Goal: Task Accomplishment & Management: Manage account settings

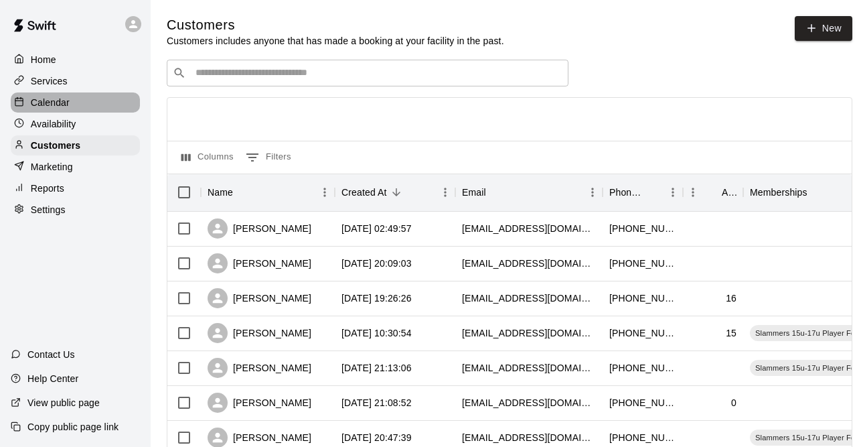
click at [102, 96] on div "Calendar" at bounding box center [75, 102] width 129 height 20
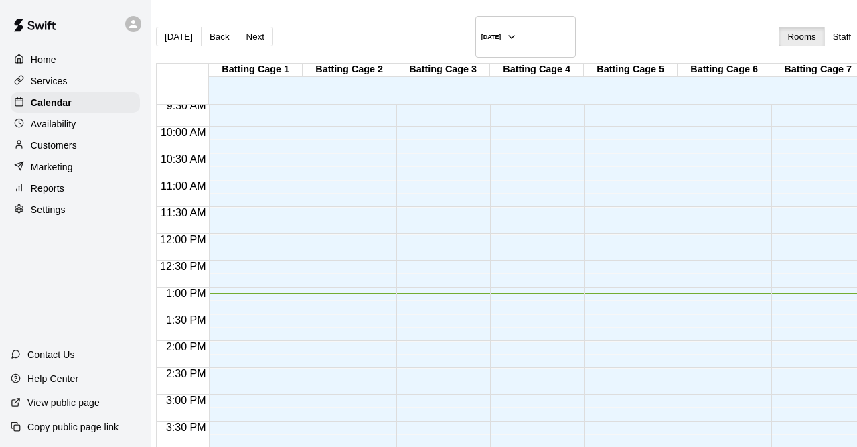
scroll to position [600, 0]
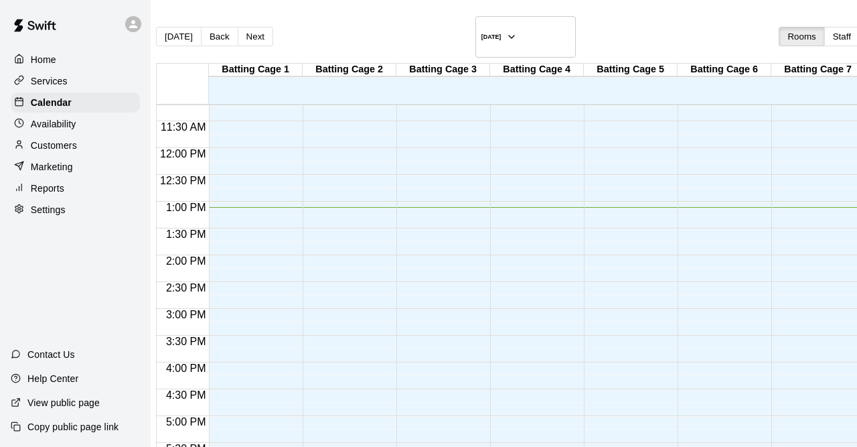
click at [475, 202] on div "12:00 AM – 8:00 AM Closed 10:00 PM – 11:59 PM Closed" at bounding box center [440, 148] width 87 height 1286
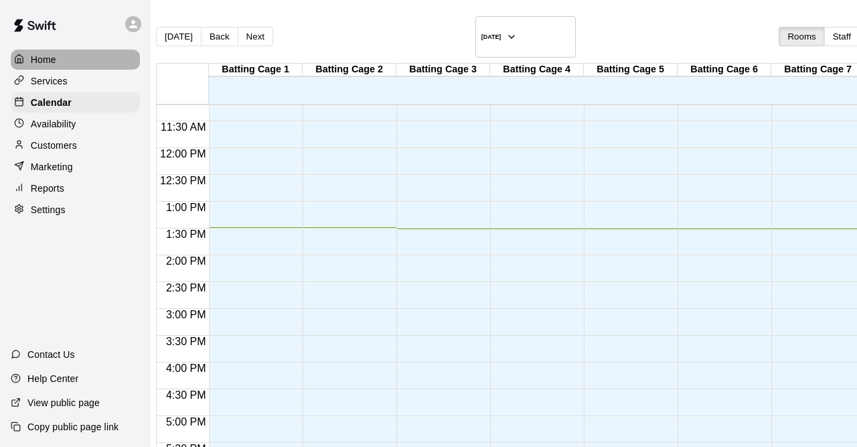
click at [76, 66] on div "Home" at bounding box center [75, 60] width 129 height 20
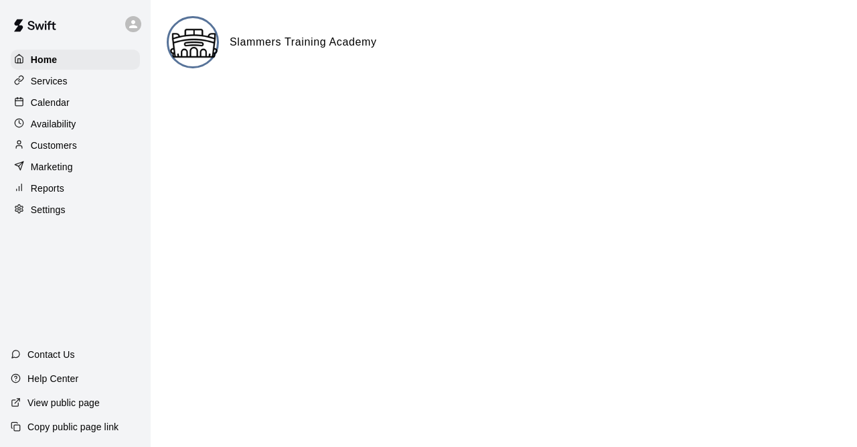
click at [198, 56] on img at bounding box center [194, 43] width 50 height 50
click at [102, 141] on div "Customers" at bounding box center [75, 145] width 129 height 20
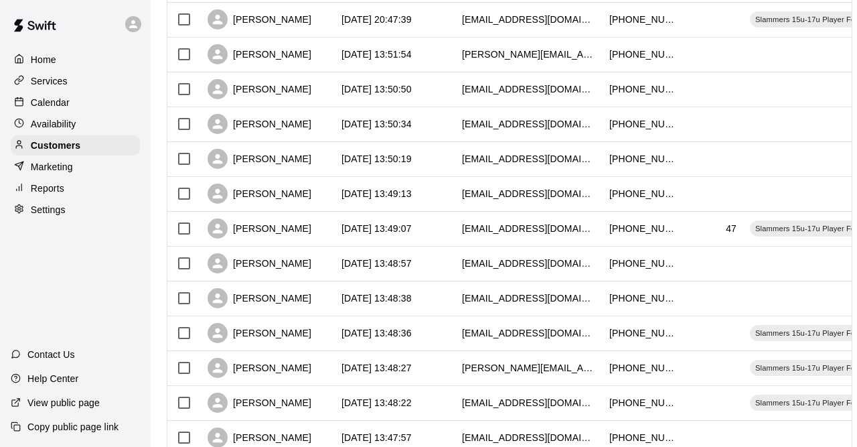
scroll to position [710, 0]
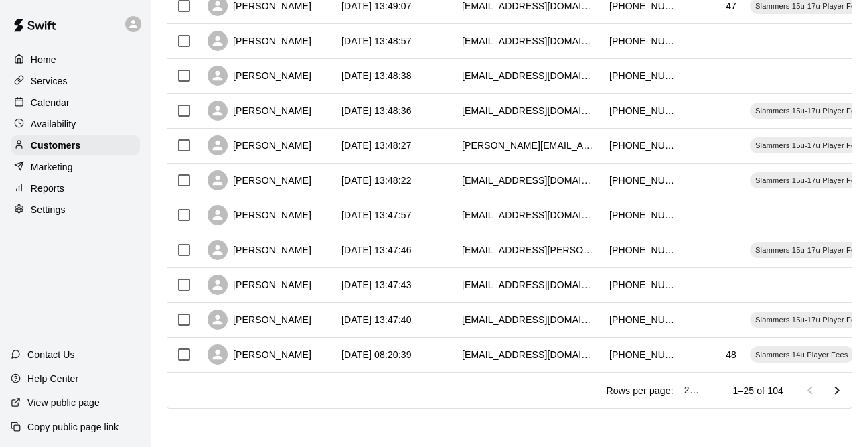
type input "***"
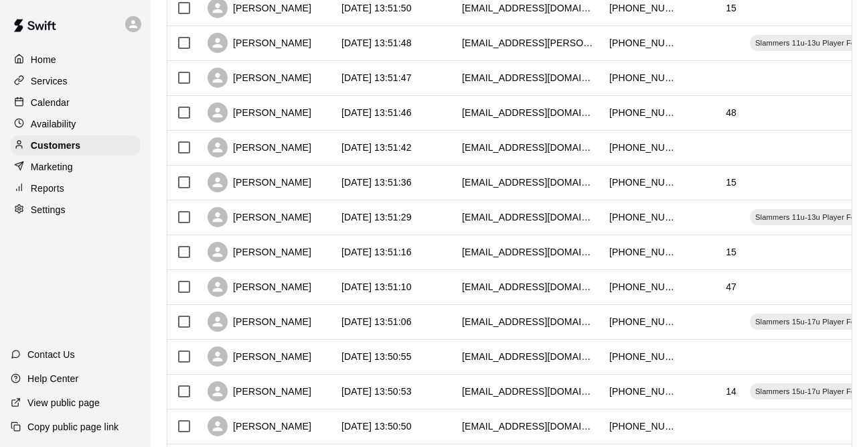
scroll to position [1755, 0]
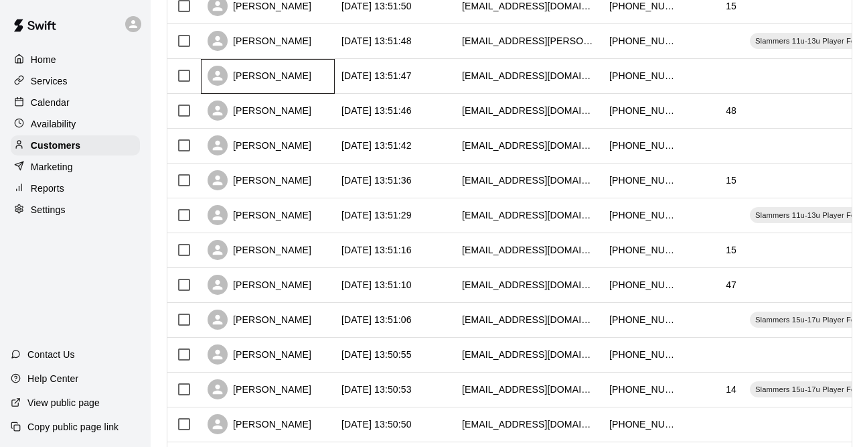
click at [302, 78] on div "[PERSON_NAME]" at bounding box center [268, 76] width 134 height 35
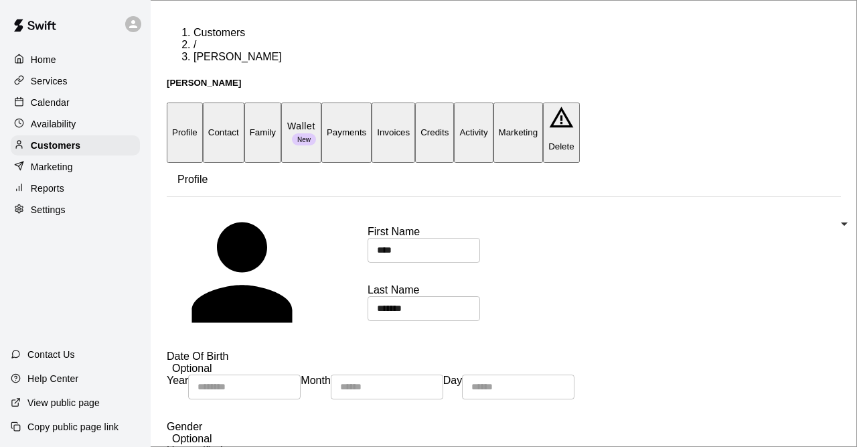
click at [68, 139] on div "Home Services Calendar Availability Customers Marketing Reports Settings" at bounding box center [75, 134] width 151 height 173
click at [68, 145] on p "Customers" at bounding box center [56, 145] width 50 height 13
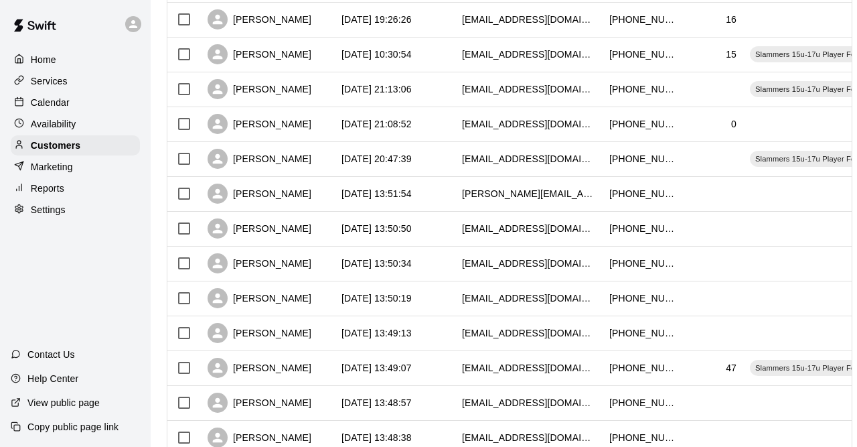
scroll to position [710, 0]
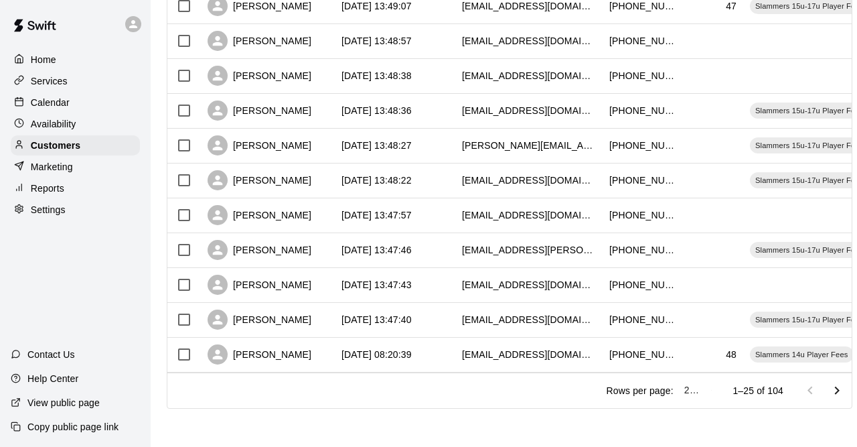
type input "***"
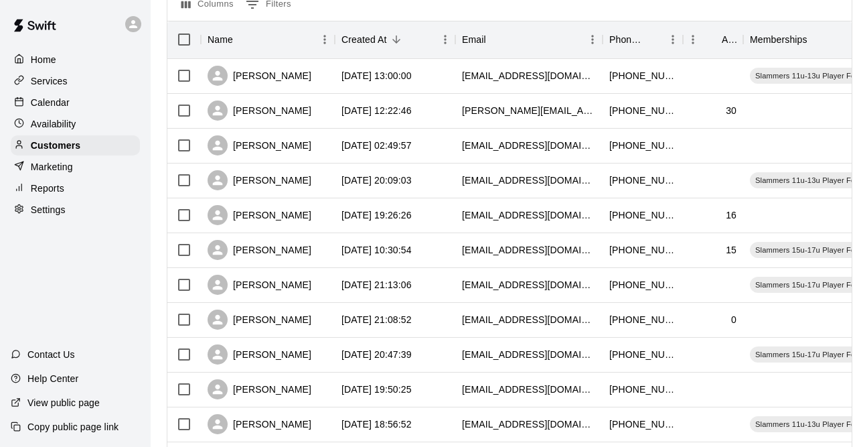
scroll to position [0, 0]
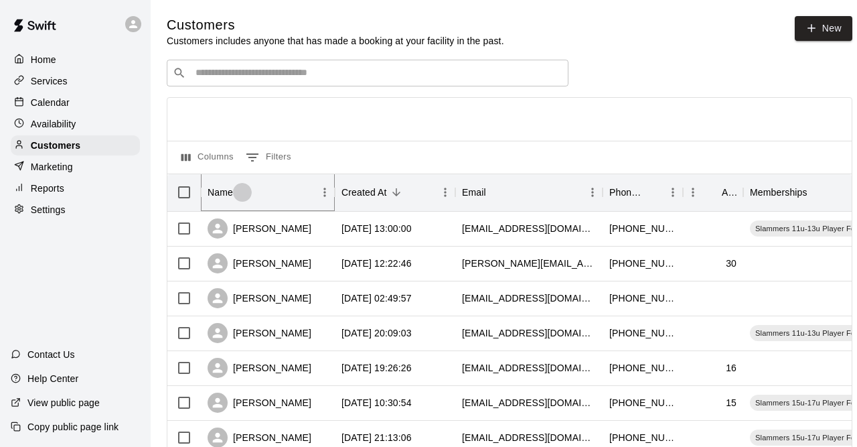
click at [234, 198] on button "Sort" at bounding box center [242, 192] width 19 height 19
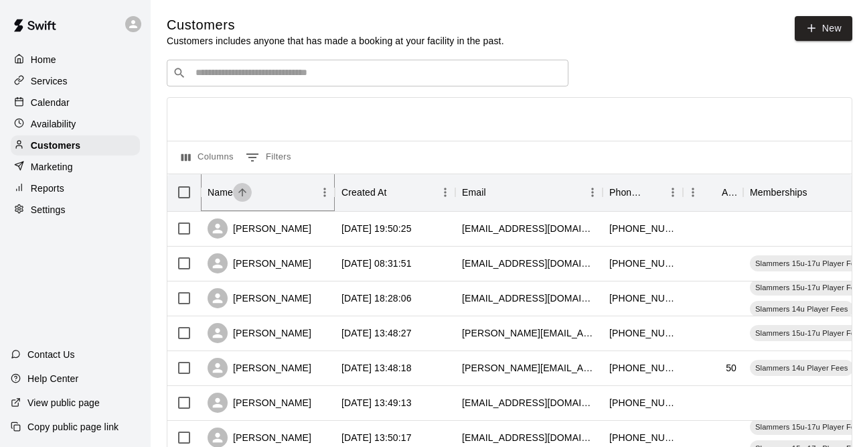
click at [234, 197] on button "Sort" at bounding box center [242, 192] width 19 height 19
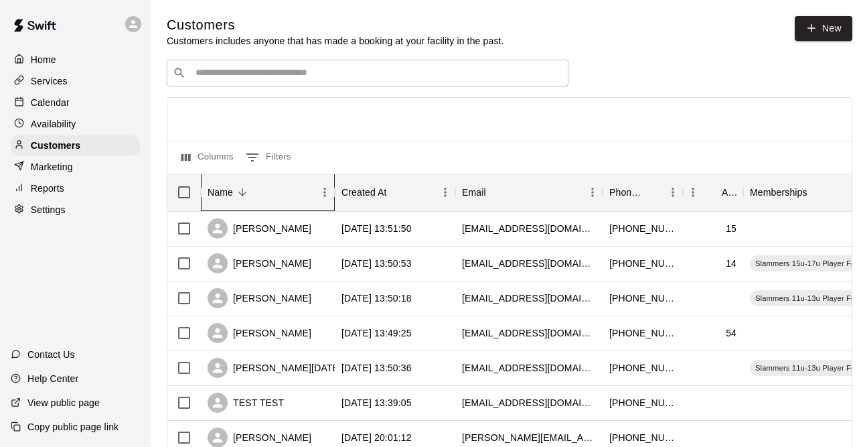
click at [234, 201] on div "Name" at bounding box center [242, 192] width 19 height 19
click at [354, 196] on div "Created At" at bounding box center [365, 192] width 46 height 38
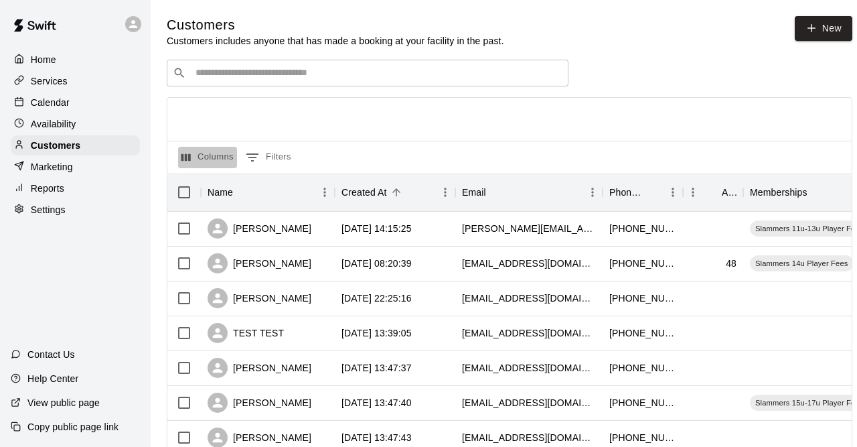
click at [203, 168] on button "Columns" at bounding box center [207, 157] width 59 height 21
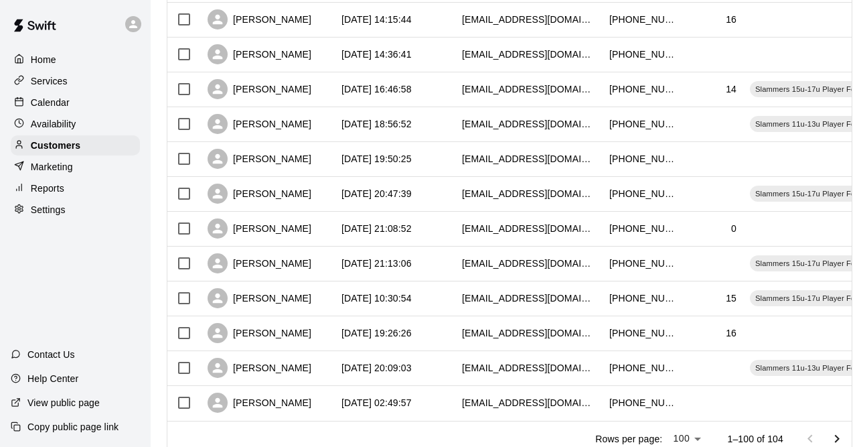
scroll to position [3322, 0]
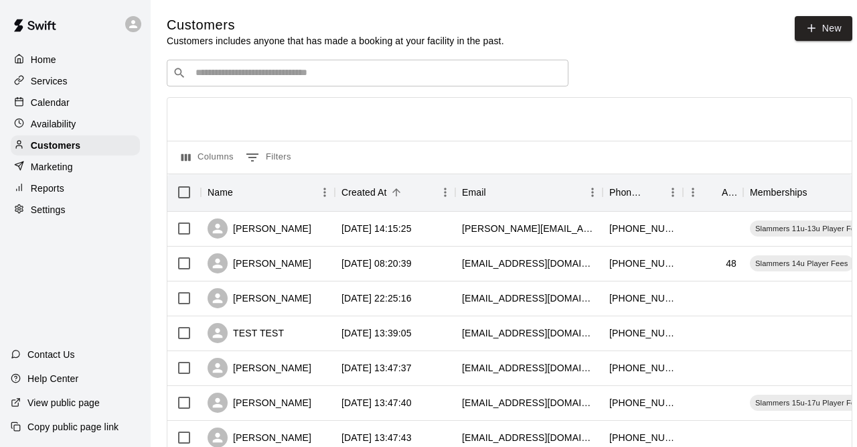
click at [202, 162] on button "Columns" at bounding box center [207, 157] width 59 height 21
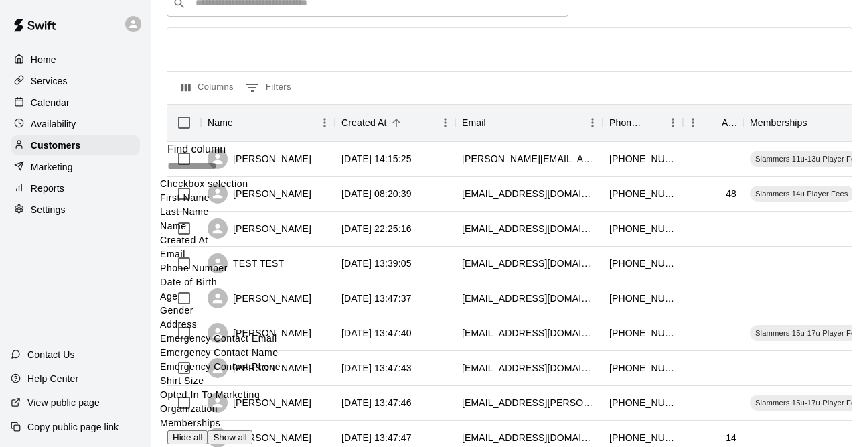
click at [504, 77] on div "Columns 0 Filters" at bounding box center [509, 87] width 685 height 33
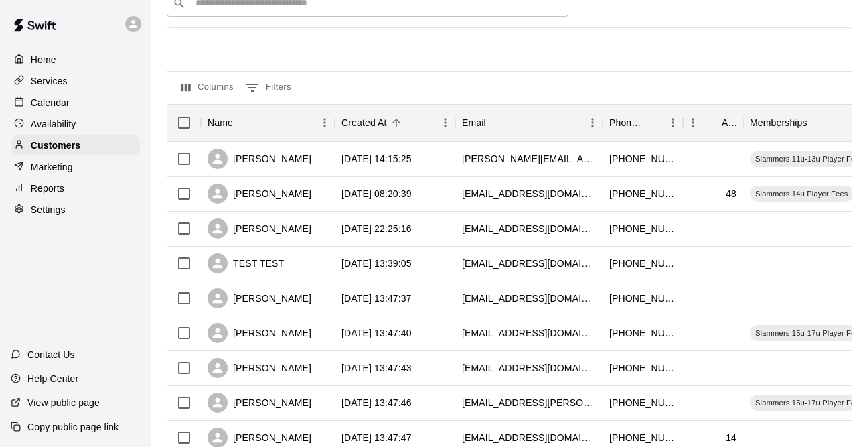
click at [388, 112] on div "Created At" at bounding box center [389, 123] width 94 height 38
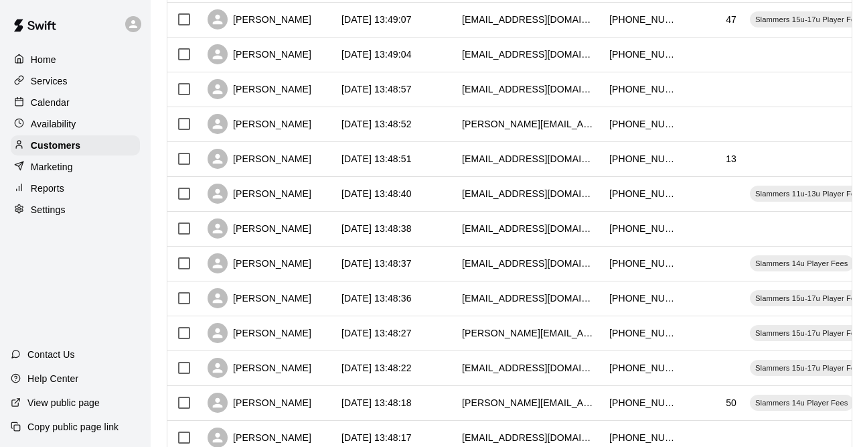
scroll to position [3322, 0]
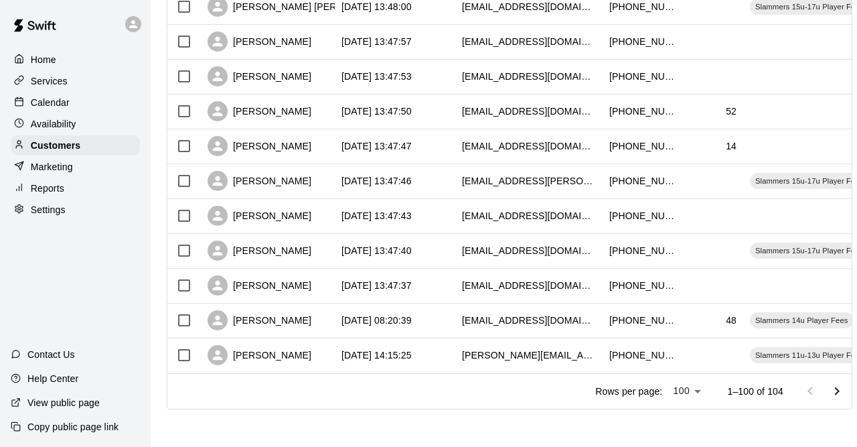
click at [87, 143] on div "Customers" at bounding box center [75, 145] width 129 height 20
click at [97, 155] on div "Customers" at bounding box center [75, 145] width 129 height 20
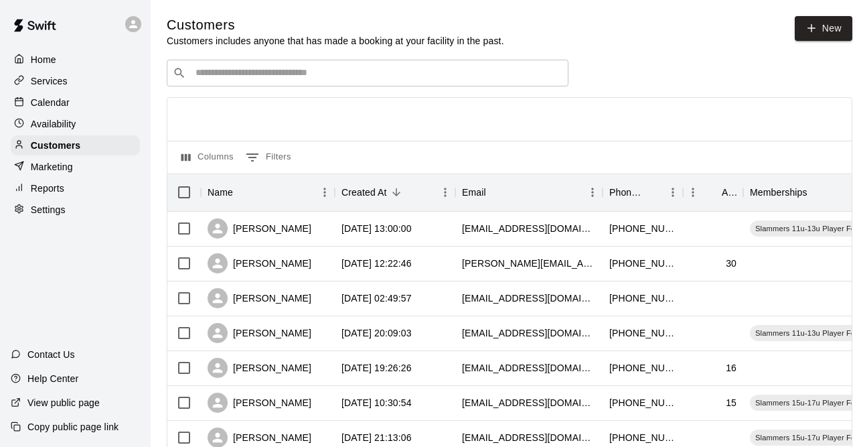
click at [96, 177] on div "Marketing" at bounding box center [75, 167] width 129 height 20
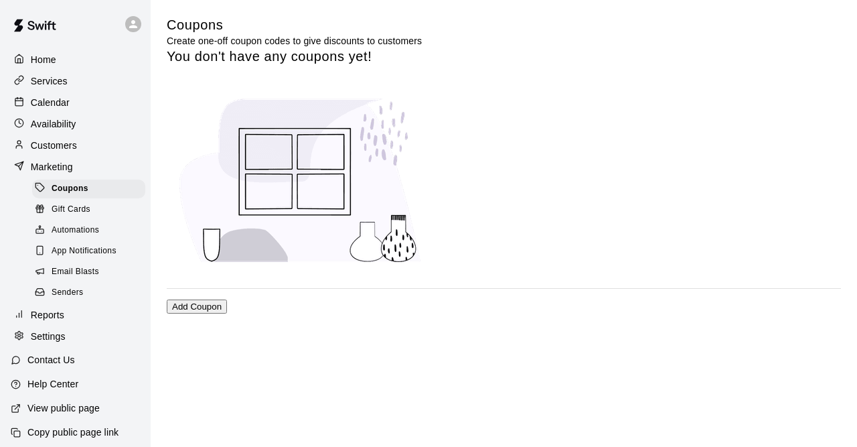
click at [81, 155] on div "Customers" at bounding box center [75, 145] width 129 height 20
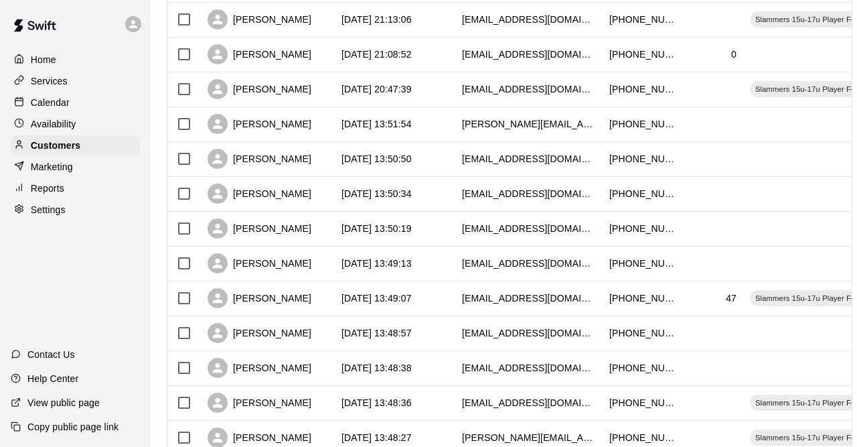
scroll to position [710, 0]
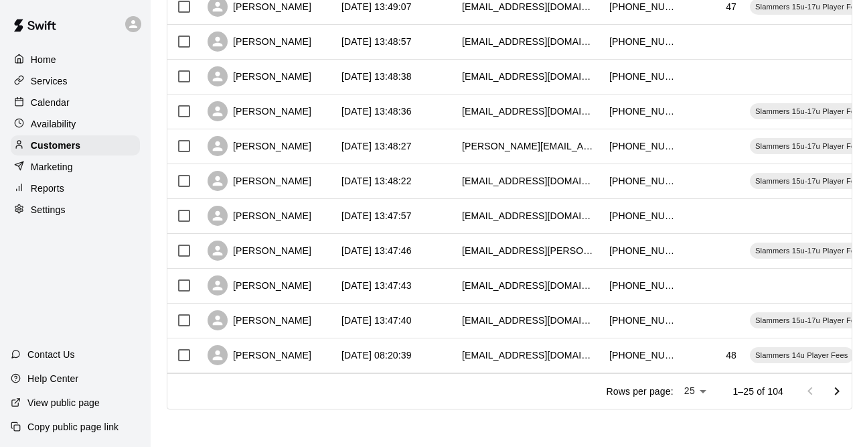
type input "***"
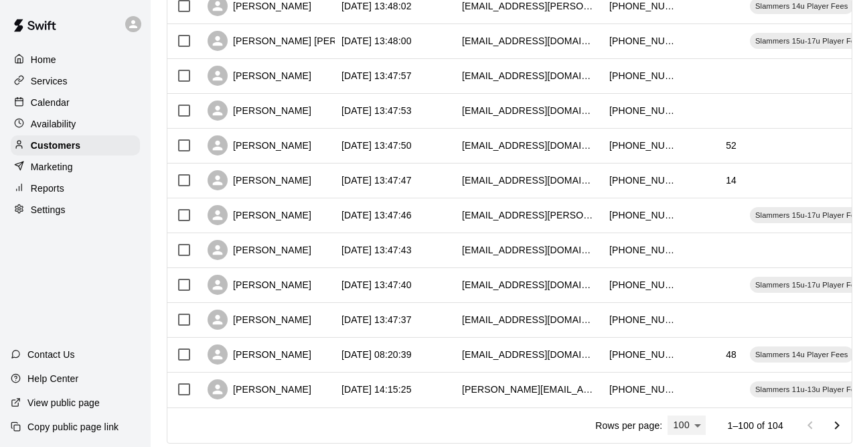
scroll to position [3322, 0]
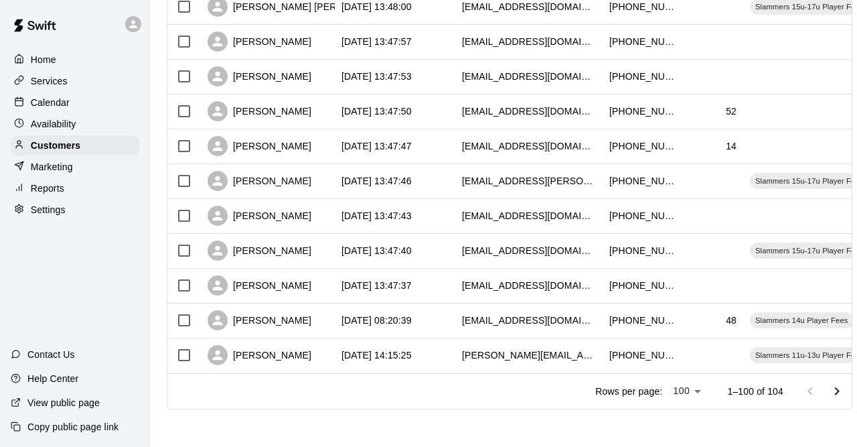
click at [629, 392] on p "Rows per page:" at bounding box center [628, 390] width 67 height 13
click at [654, 395] on p "Rows per page:" at bounding box center [628, 390] width 67 height 13
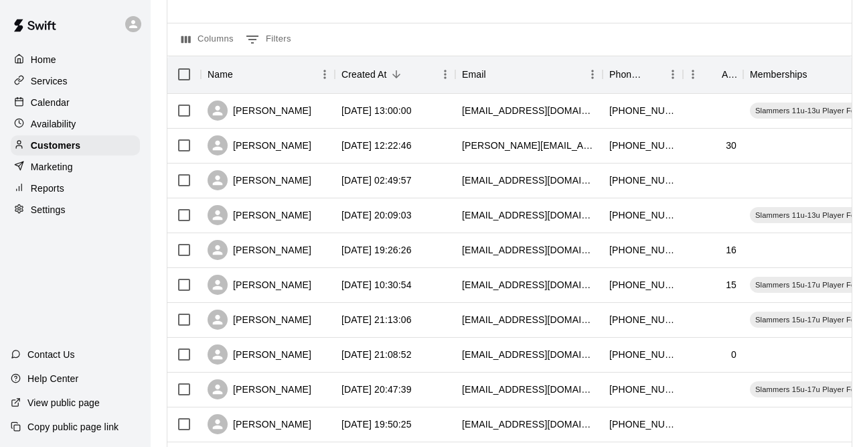
scroll to position [0, 0]
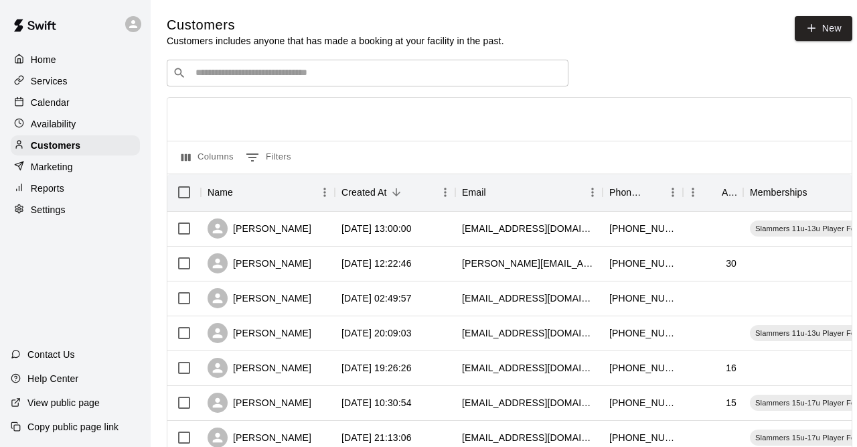
click at [336, 72] on input "Search customers by name or email" at bounding box center [377, 72] width 371 height 13
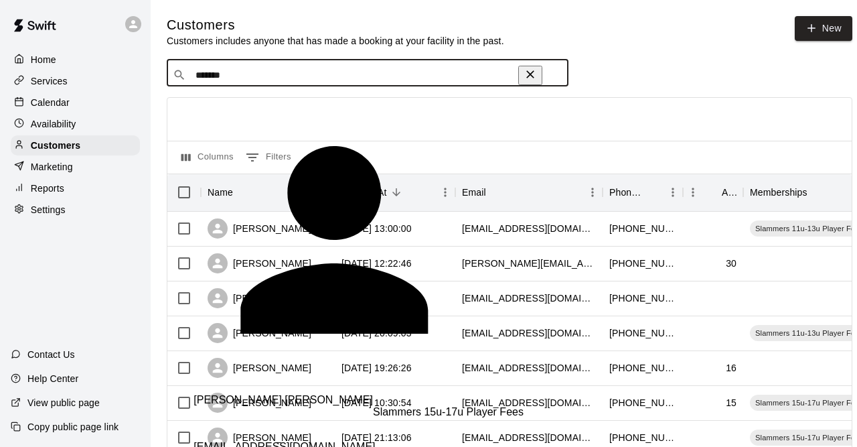
drag, startPoint x: 141, startPoint y: 90, endPoint x: 65, endPoint y: 96, distance: 75.9
click at [192, 82] on input "*******" at bounding box center [355, 74] width 327 height 13
type input "******"
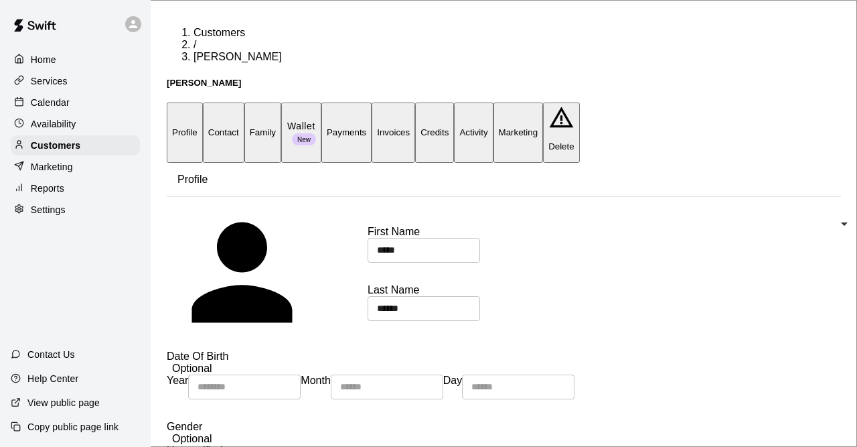
click at [281, 102] on button "Family" at bounding box center [262, 132] width 37 height 60
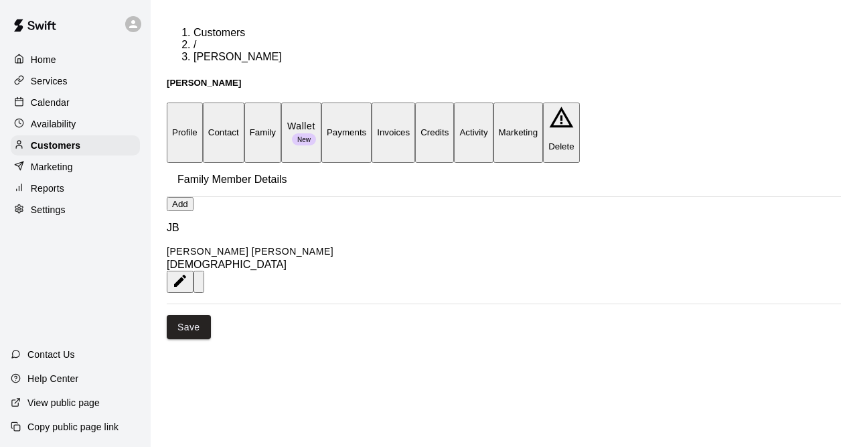
click at [65, 147] on p "Customers" at bounding box center [56, 145] width 50 height 13
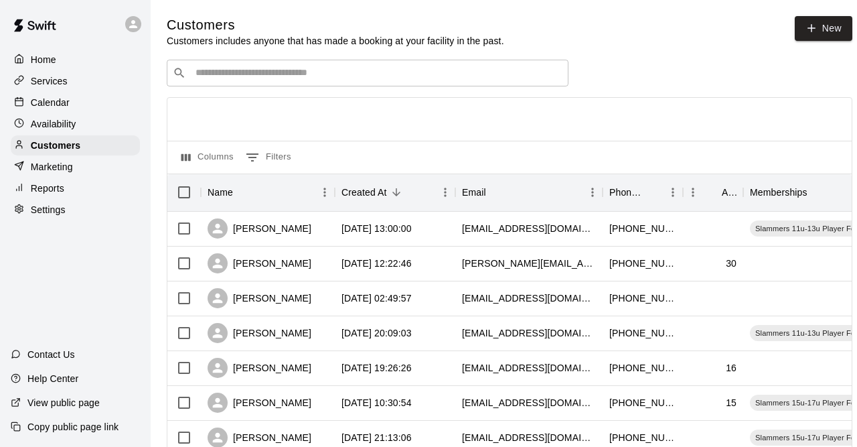
click at [262, 69] on input "Search customers by name or email" at bounding box center [377, 72] width 371 height 13
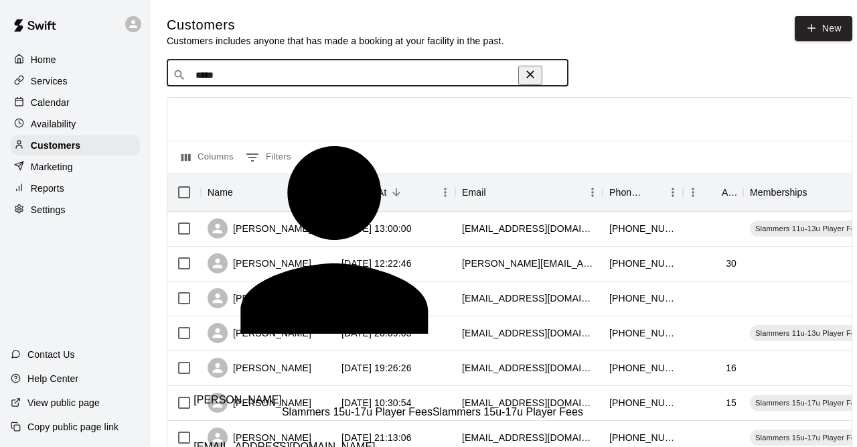
drag, startPoint x: 257, startPoint y: 78, endPoint x: 65, endPoint y: 100, distance: 193.4
click at [192, 82] on input "*****" at bounding box center [355, 74] width 327 height 13
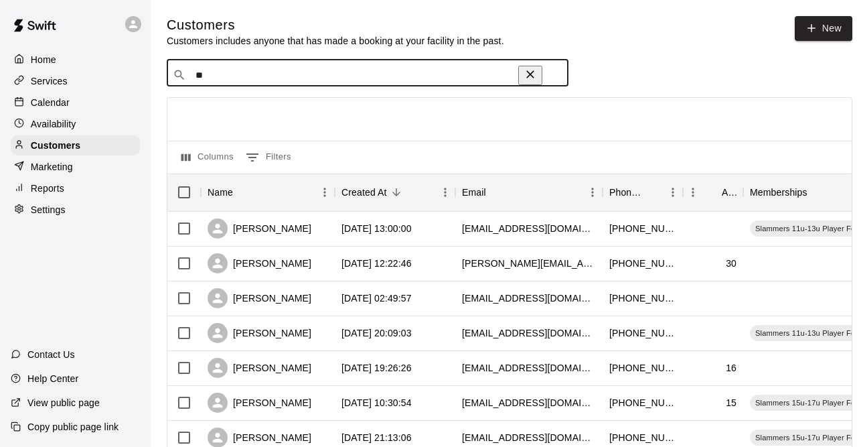
type input "*"
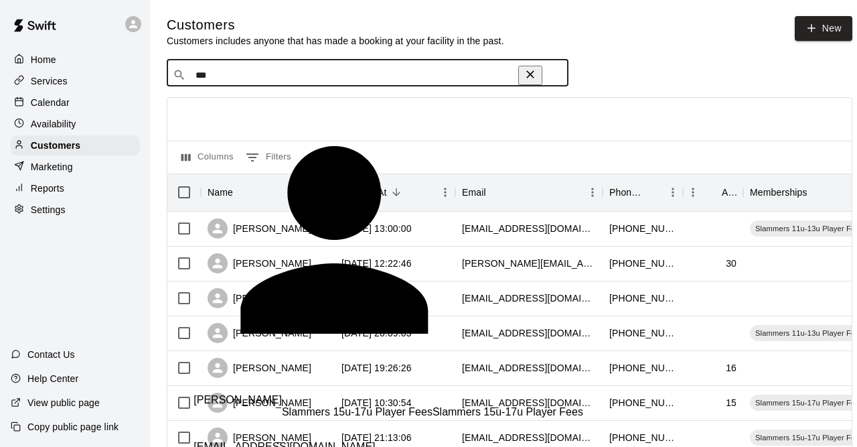
type input "***"
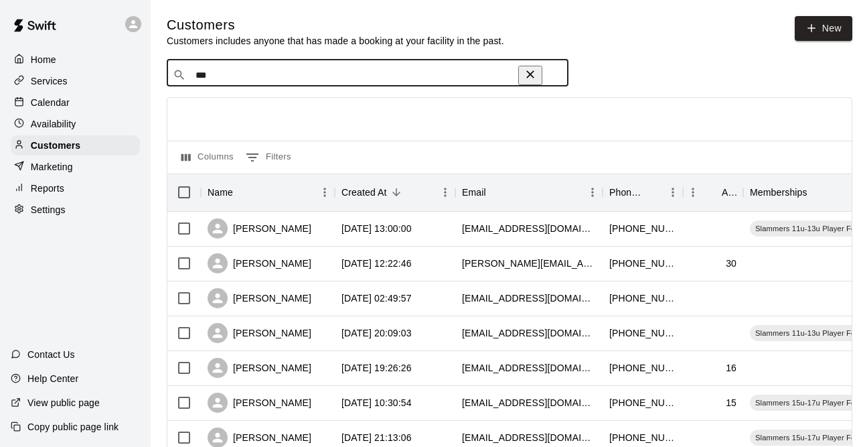
drag, startPoint x: 265, startPoint y: 73, endPoint x: 127, endPoint y: 93, distance: 140.1
click at [192, 82] on input "***" at bounding box center [355, 74] width 327 height 13
click at [283, 76] on input "Search customers by name or email" at bounding box center [377, 72] width 371 height 13
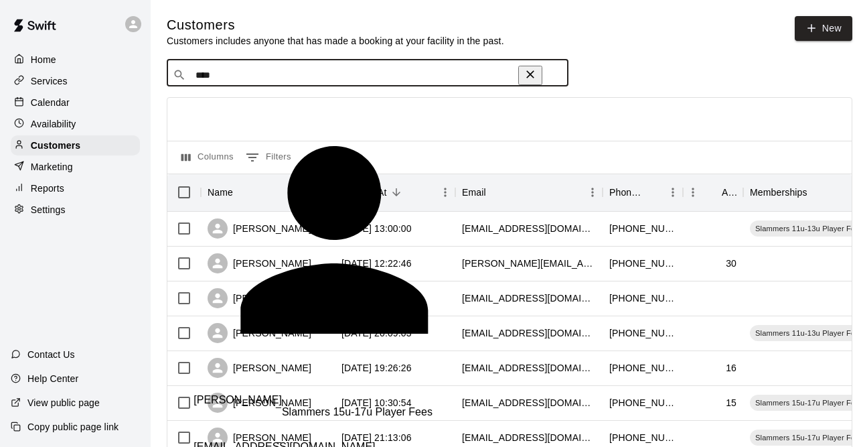
type input "*****"
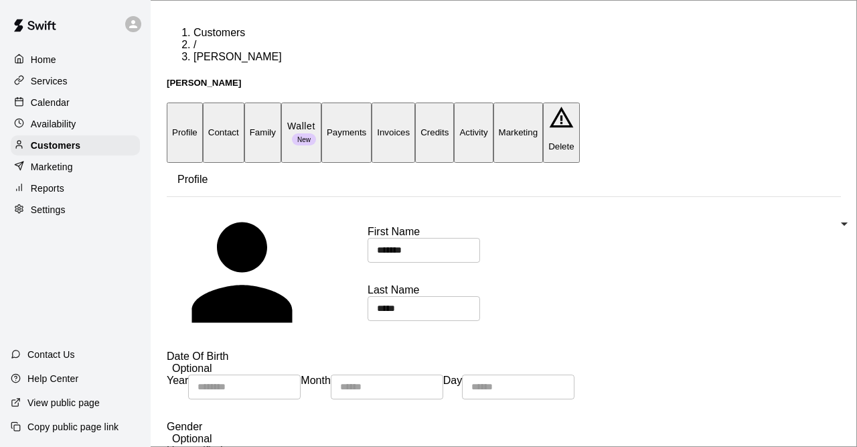
click at [415, 102] on button "Invoices" at bounding box center [394, 132] width 44 height 60
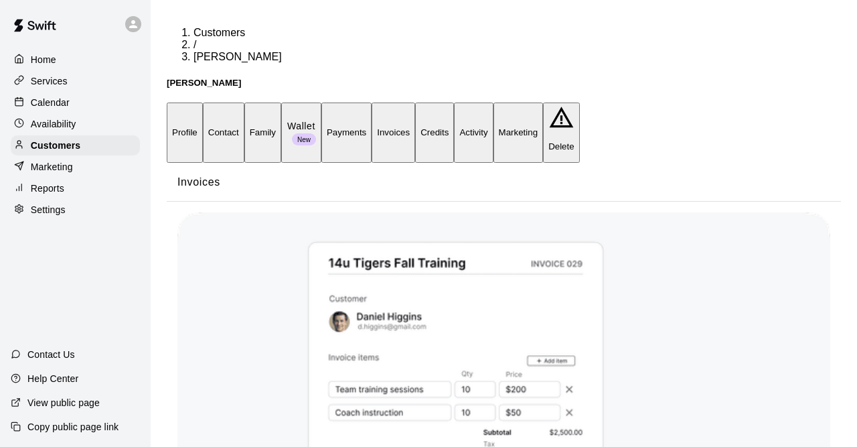
click at [372, 102] on button "Payments" at bounding box center [346, 132] width 50 height 60
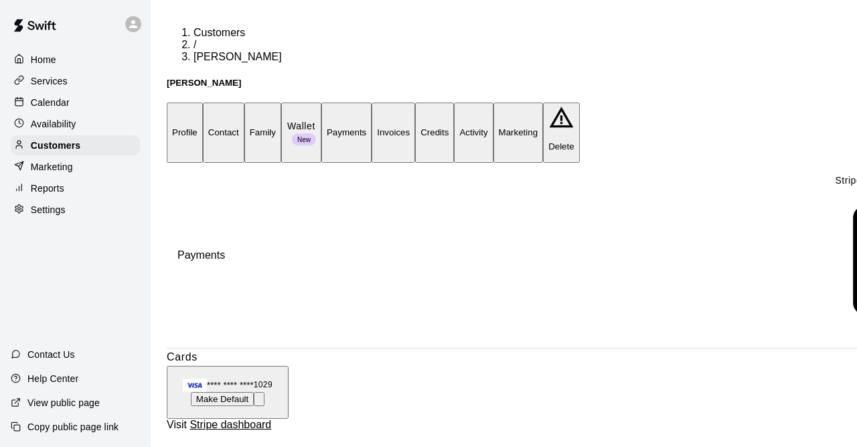
click at [81, 161] on div "Marketing" at bounding box center [75, 167] width 129 height 20
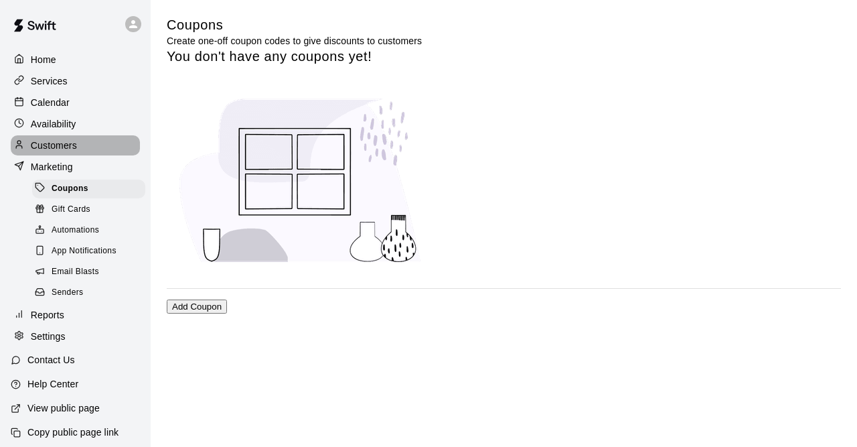
click at [84, 152] on div "Customers" at bounding box center [75, 145] width 129 height 20
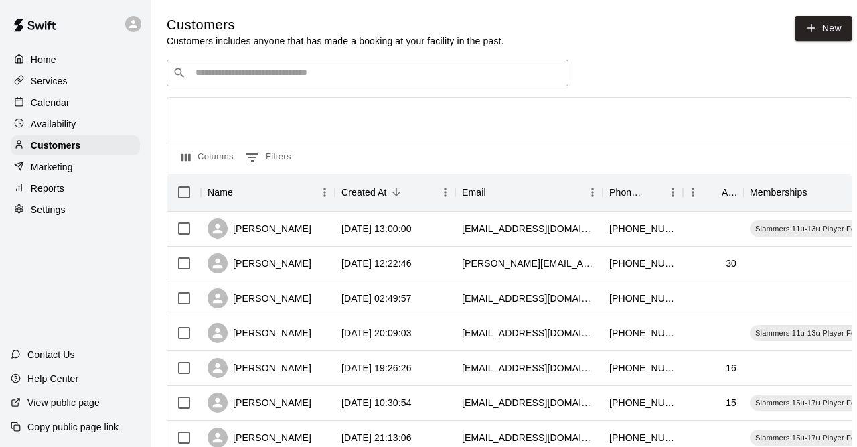
click at [263, 74] on input "Search customers by name or email" at bounding box center [377, 72] width 371 height 13
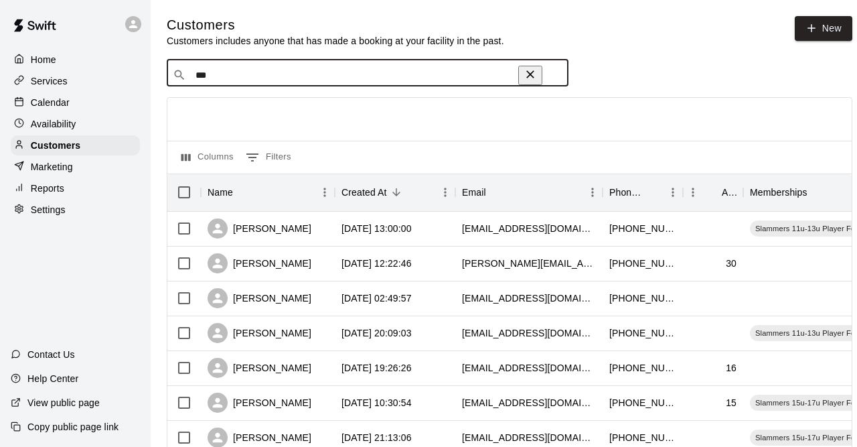
type input "****"
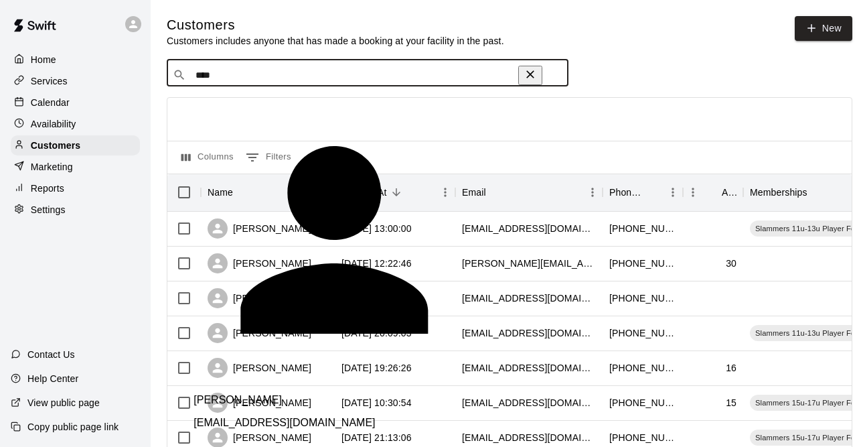
click at [292, 125] on div "[PERSON_NAME] [EMAIL_ADDRESS][DOMAIN_NAME]" at bounding box center [381, 264] width 375 height 330
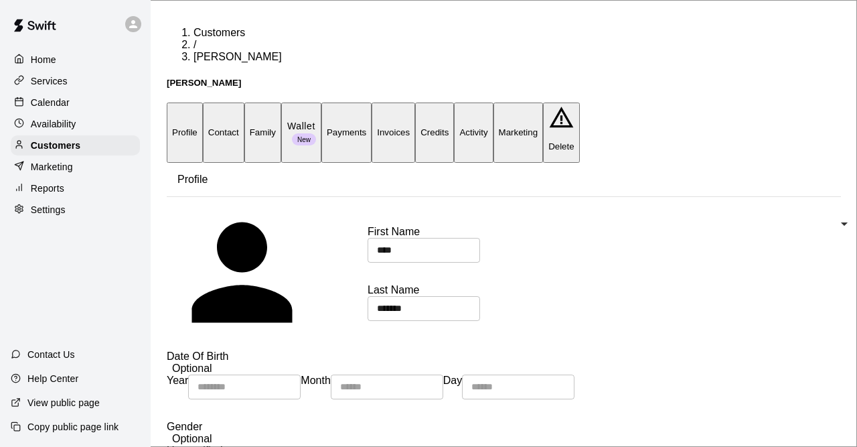
click at [281, 102] on button "Family" at bounding box center [262, 132] width 37 height 60
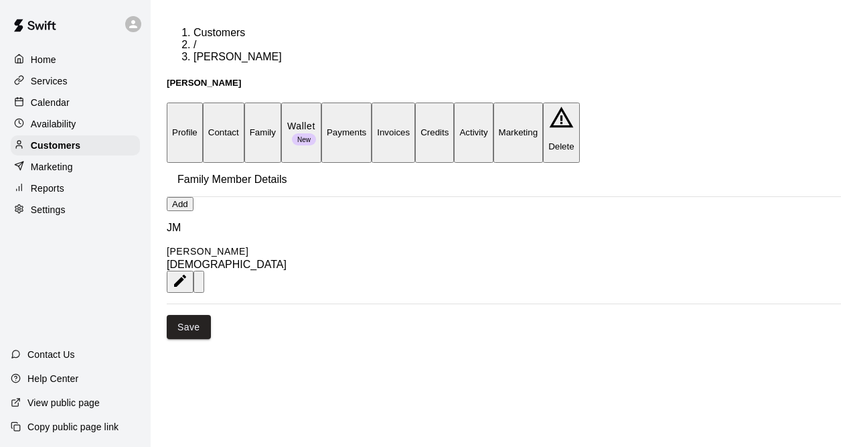
click at [188, 102] on button "Profile" at bounding box center [185, 132] width 36 height 60
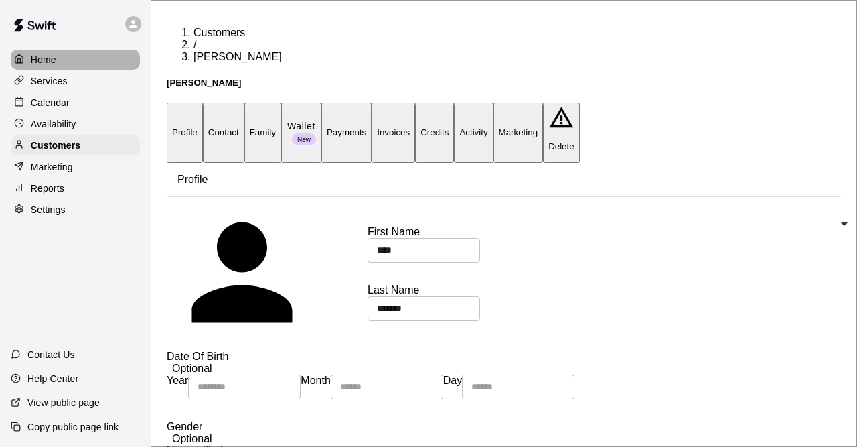
click at [68, 70] on div "Home" at bounding box center [75, 60] width 129 height 20
